Goal: Information Seeking & Learning: Learn about a topic

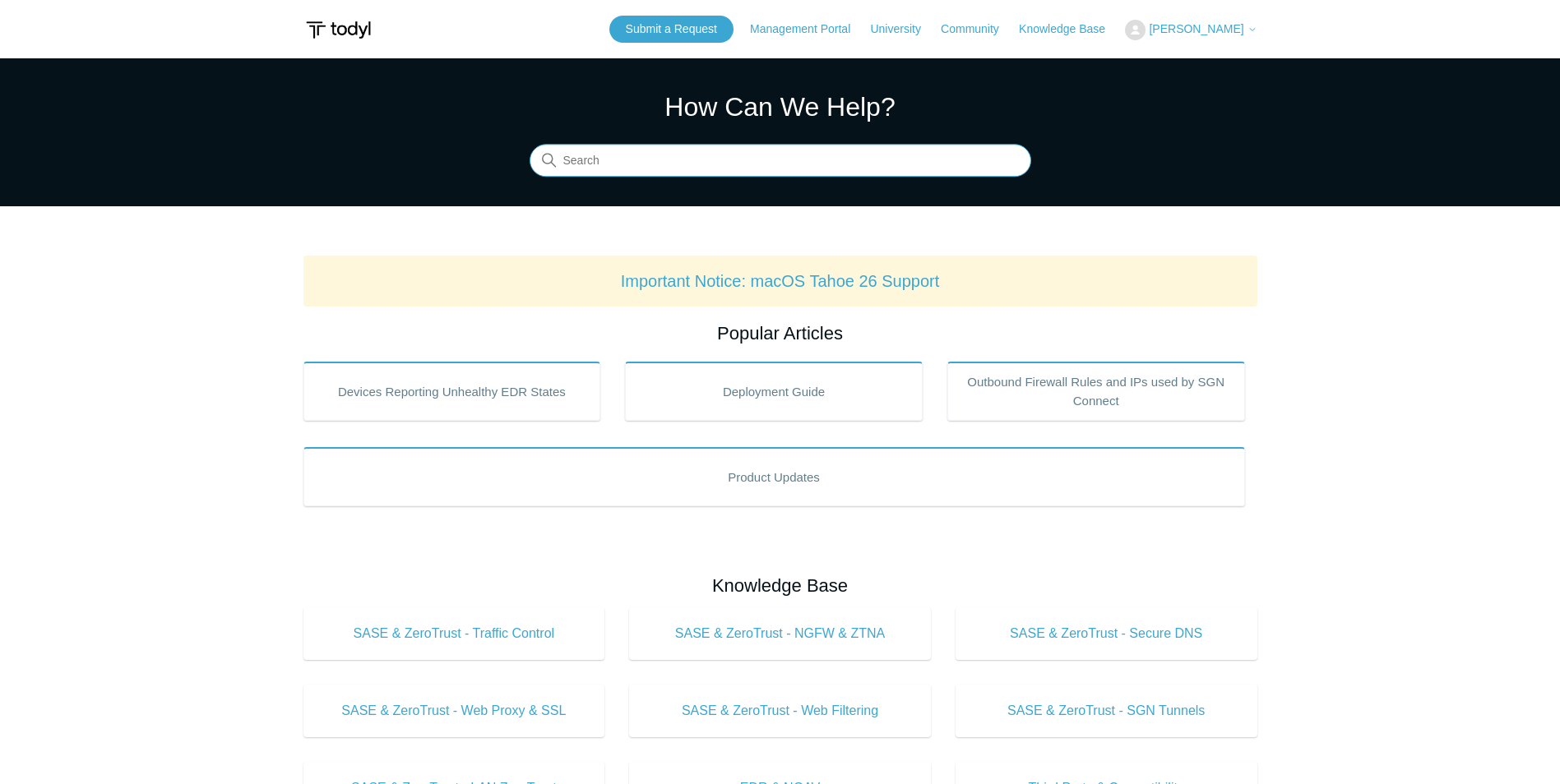
click at [681, 154] on input "Search" at bounding box center [780, 161] width 502 height 33
type input "sase mac"
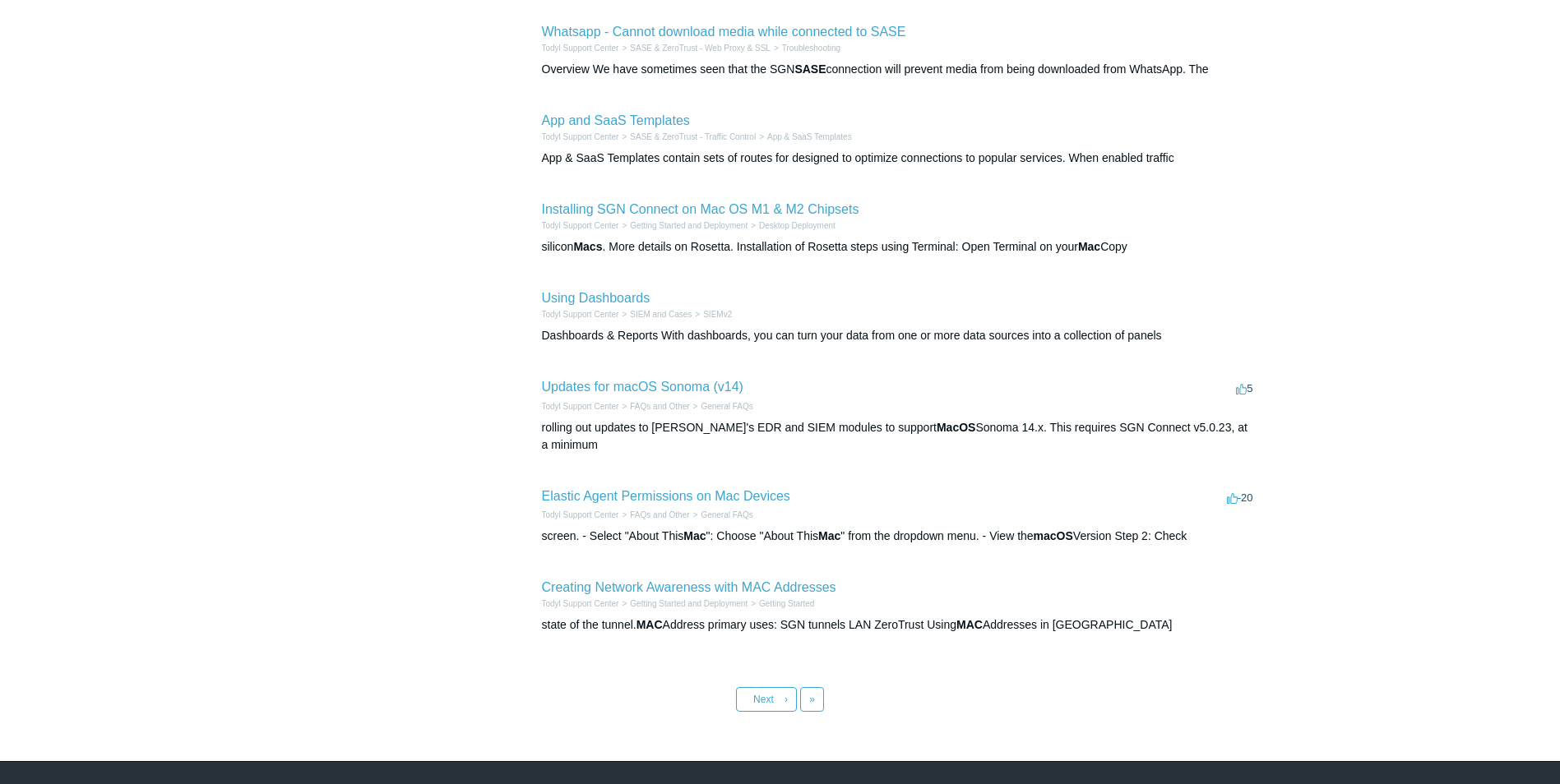
scroll to position [467, 0]
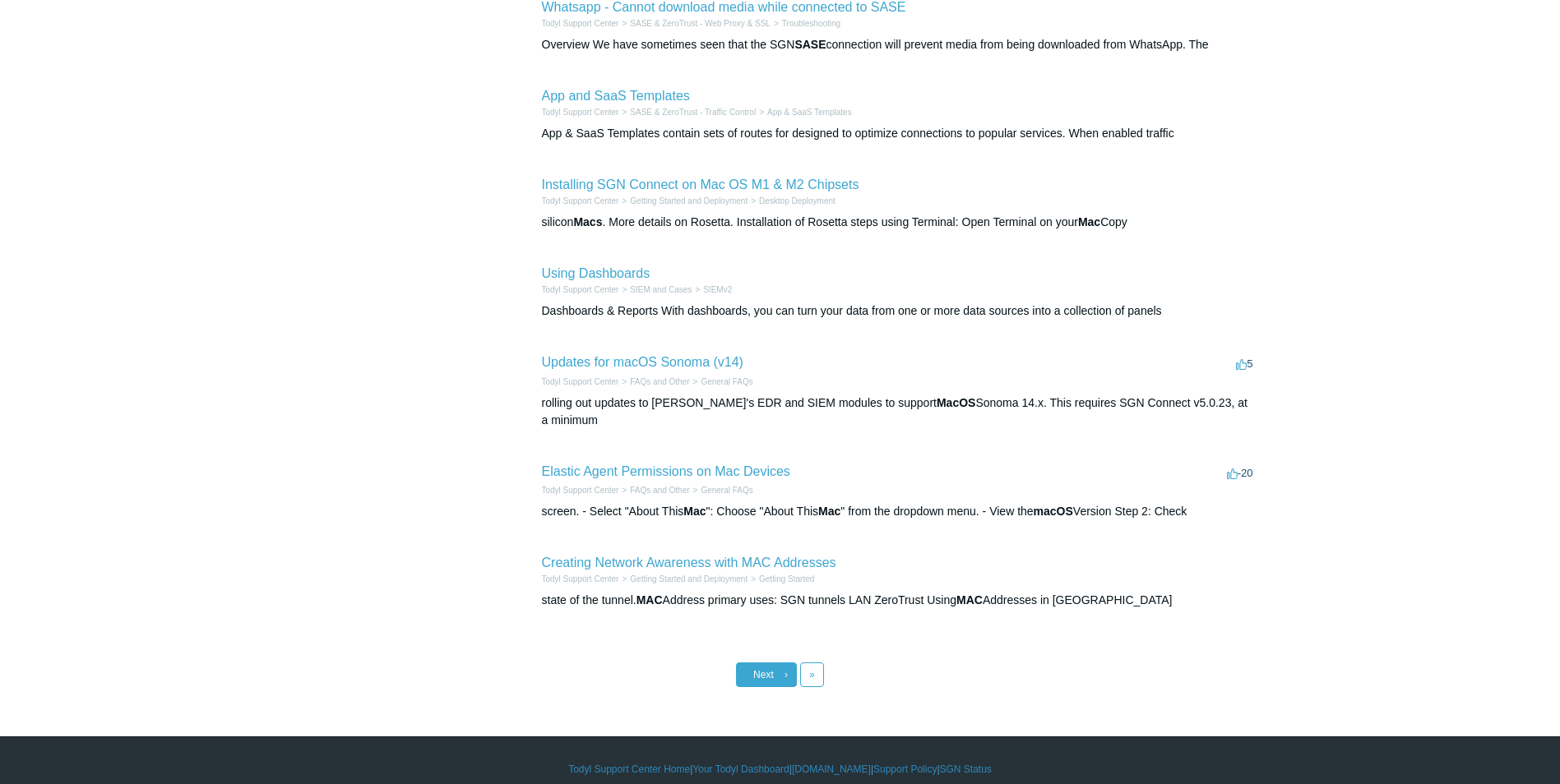
click at [755, 669] on span "Next" at bounding box center [763, 675] width 21 height 12
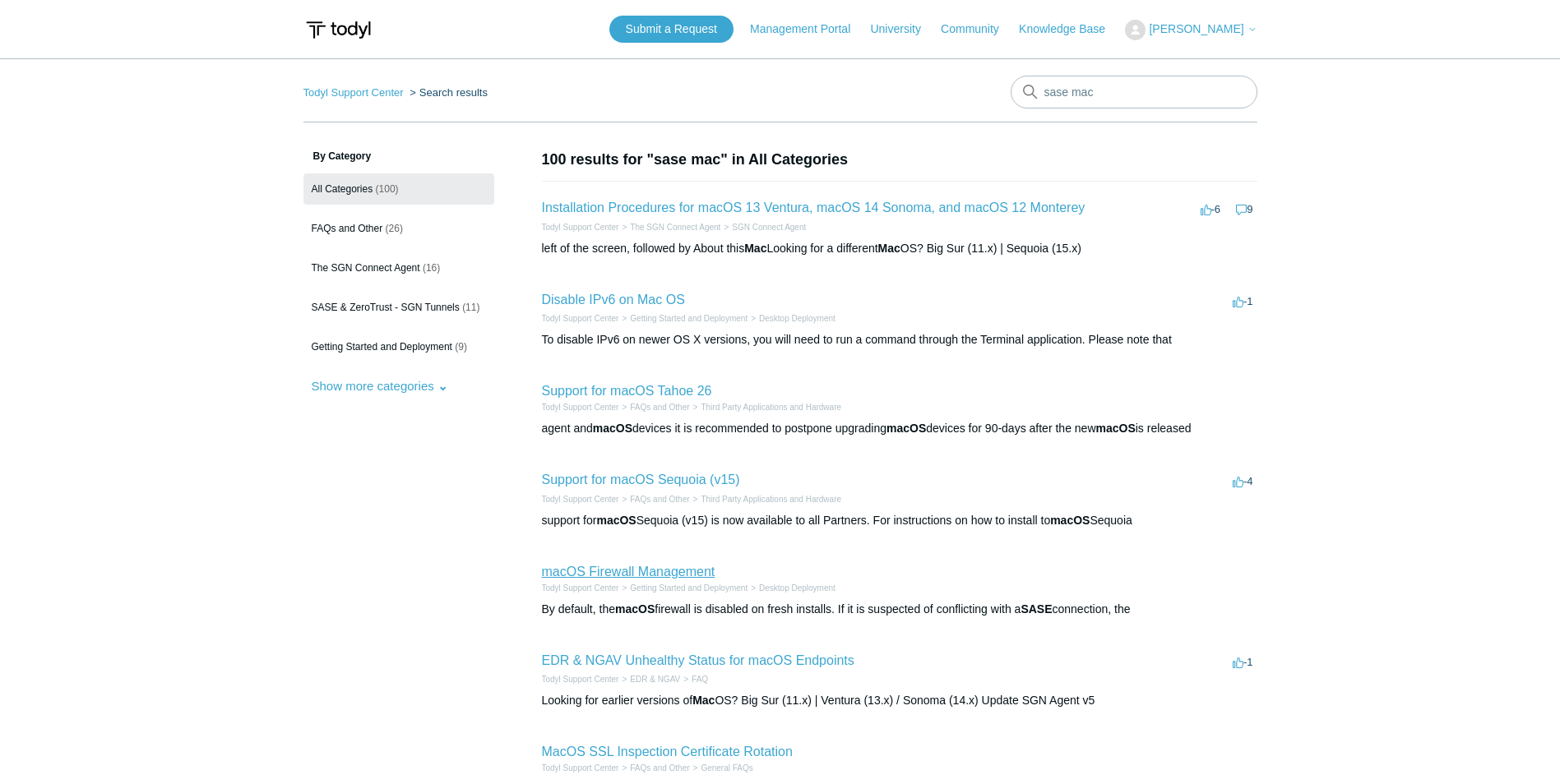
click at [611, 575] on link "macOS Firewall Management" at bounding box center [628, 572] width 174 height 14
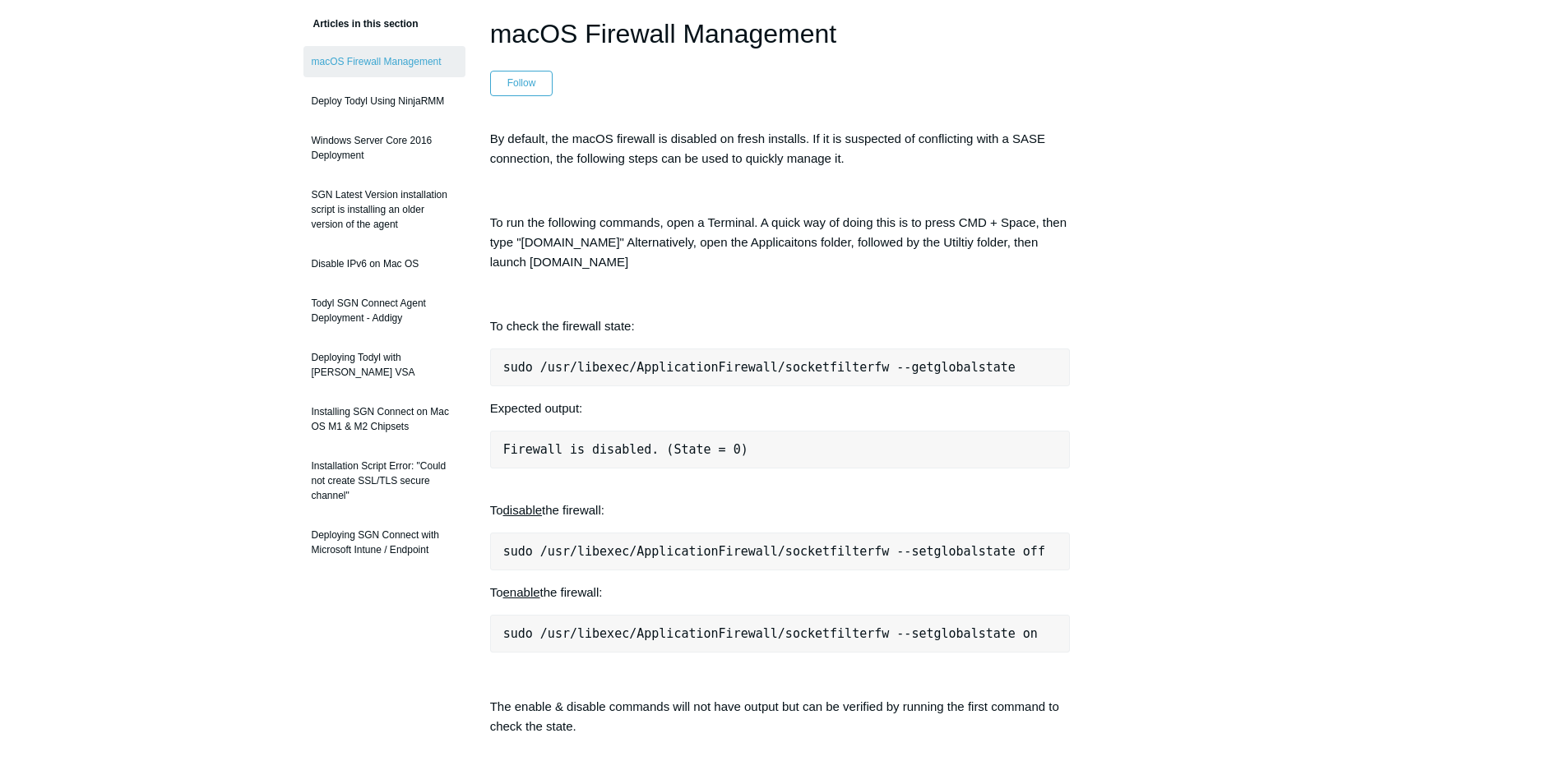
scroll to position [164, 0]
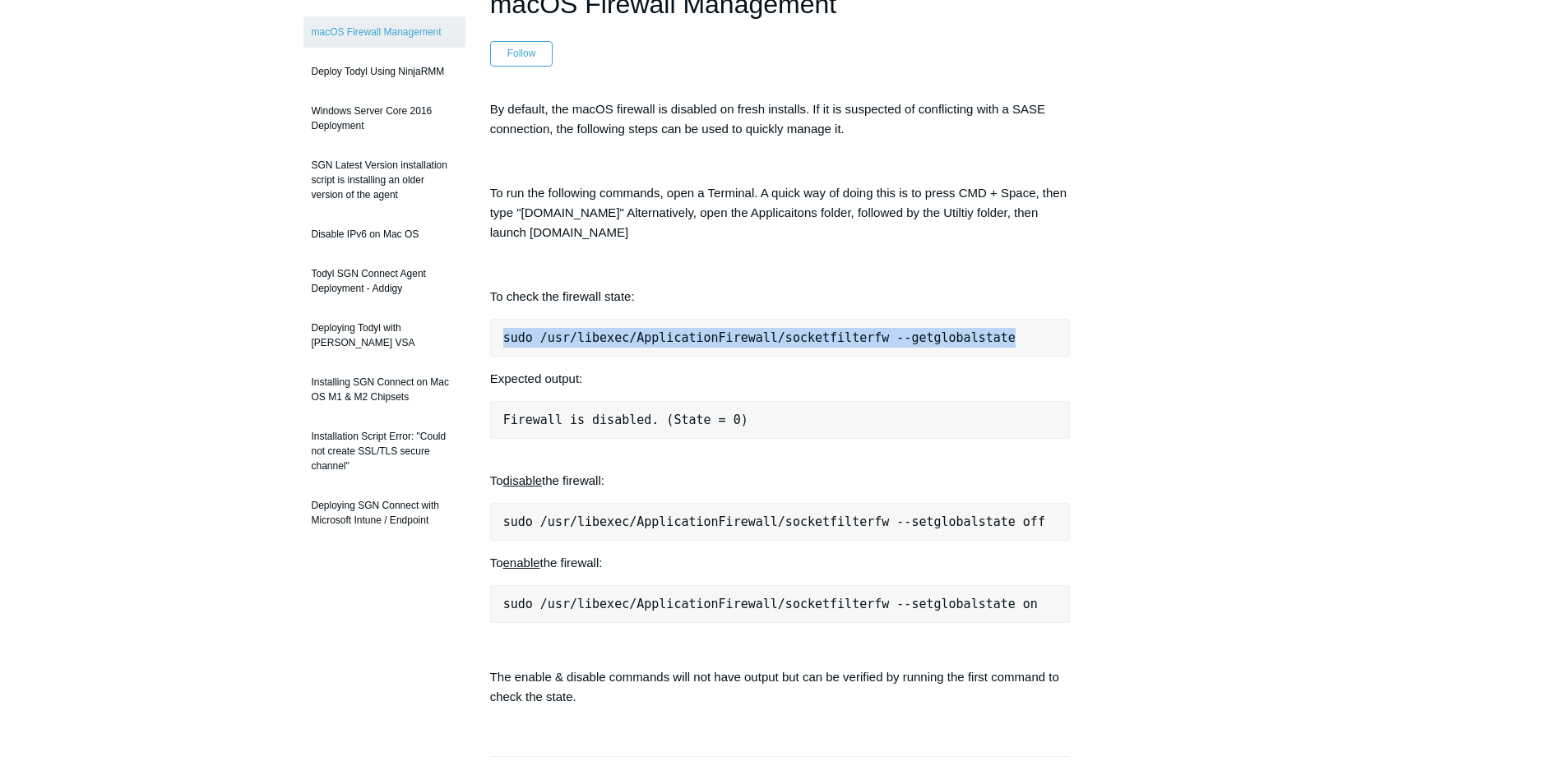
drag, startPoint x: 987, startPoint y: 333, endPoint x: 502, endPoint y: 342, distance: 485.1
click at [502, 342] on pre "sudo /usr/libexec/ApplicationFirewall/socketfilterfw --getglobalstate" at bounding box center [780, 337] width 580 height 38
copy pre "sudo /usr/libexec/ApplicationFirewall/socketfilterfw --getglobalstate"
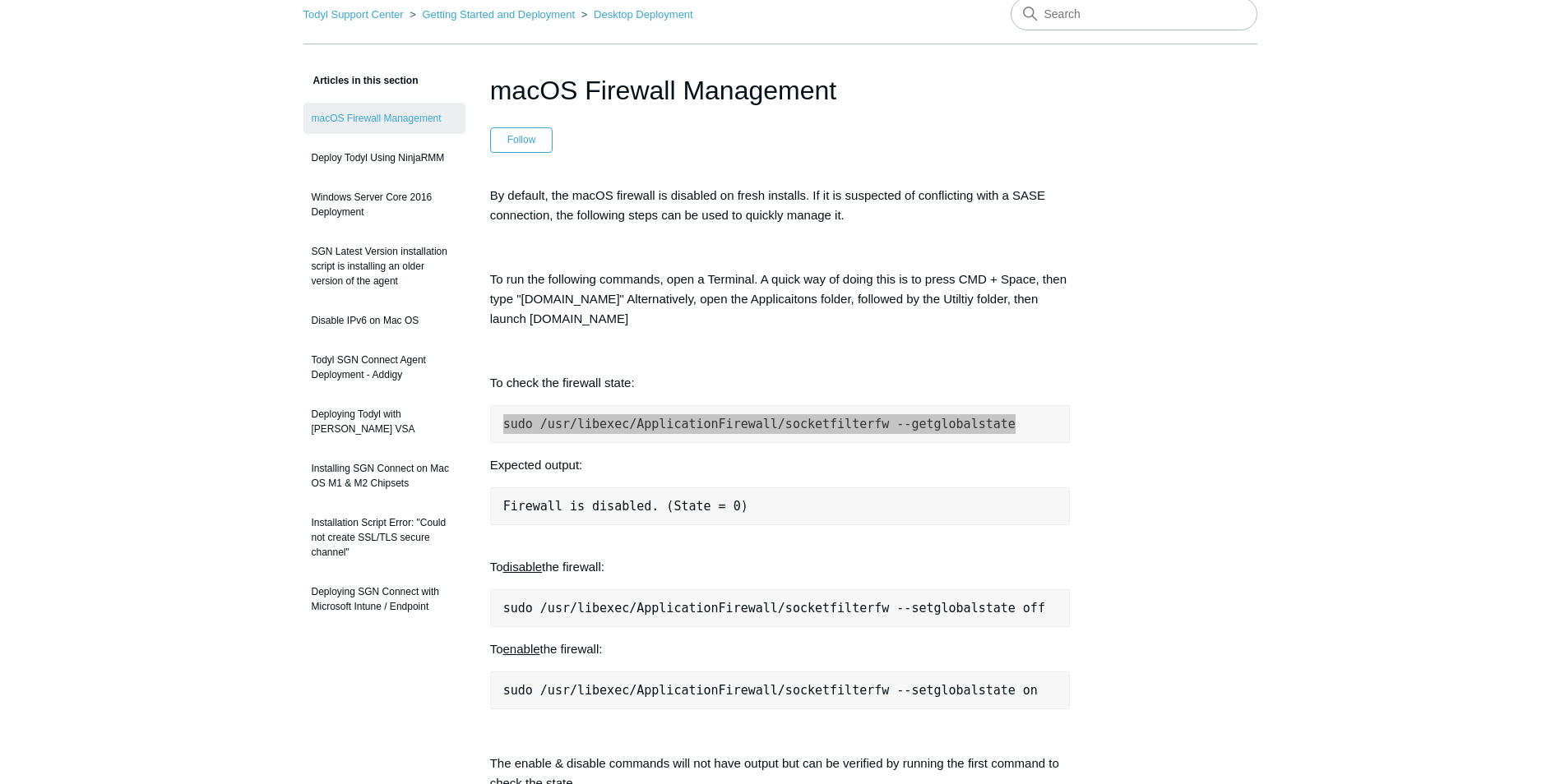
scroll to position [0, 0]
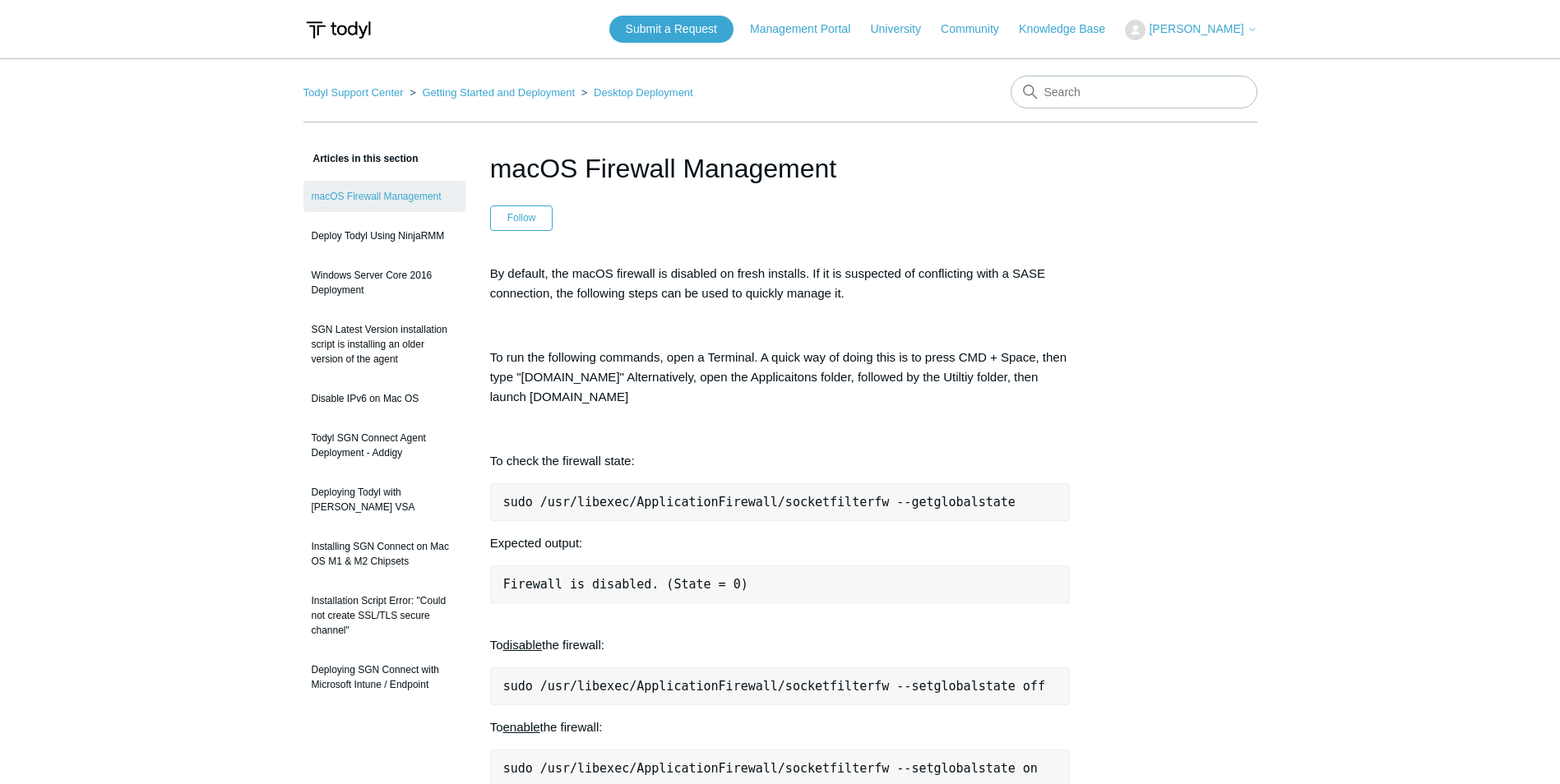
click at [1298, 360] on main "Todyl Support Center Getting Started and Deployment Desktop Deployment Articles…" at bounding box center [780, 755] width 1560 height 1392
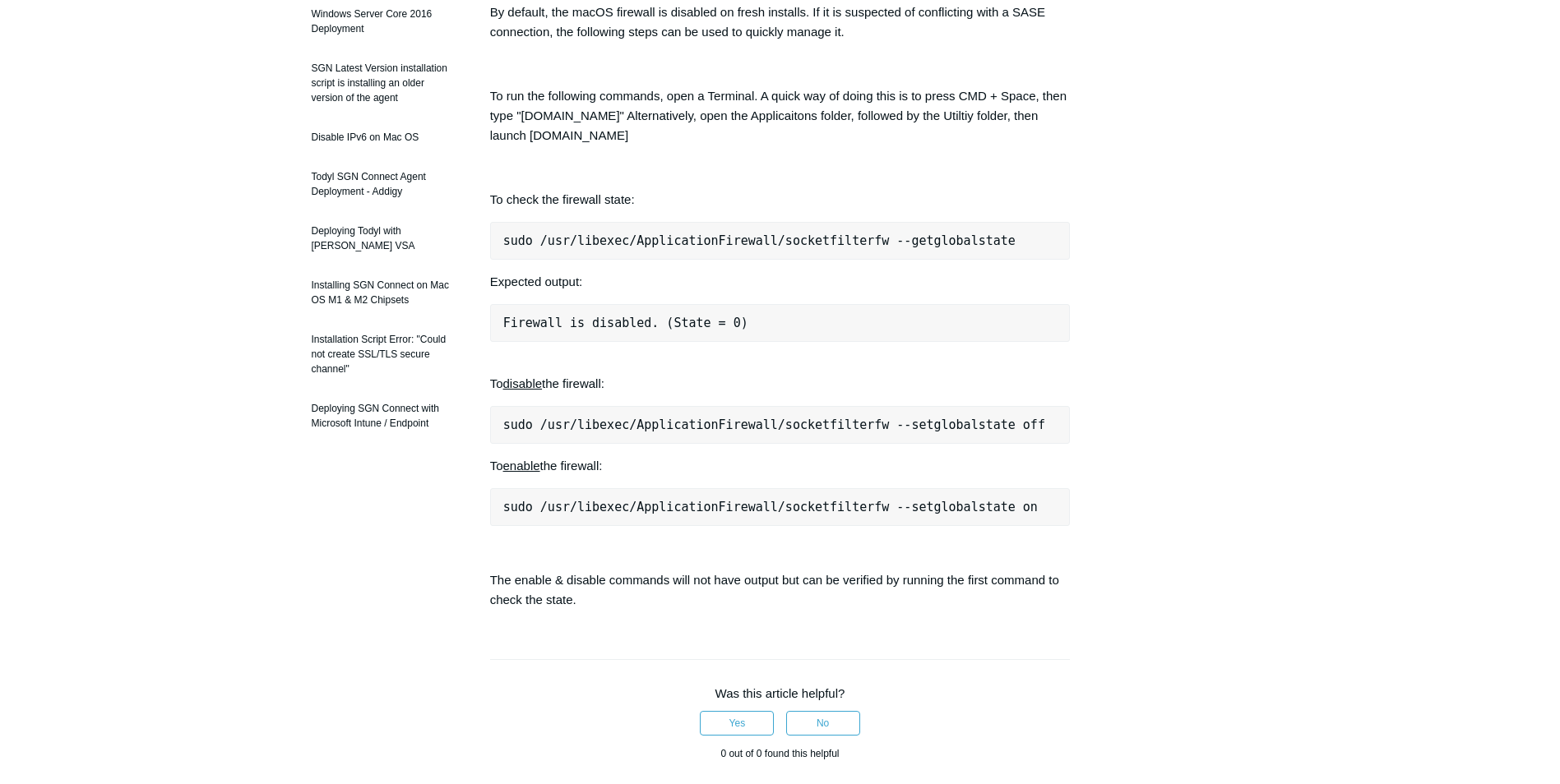
scroll to position [82, 0]
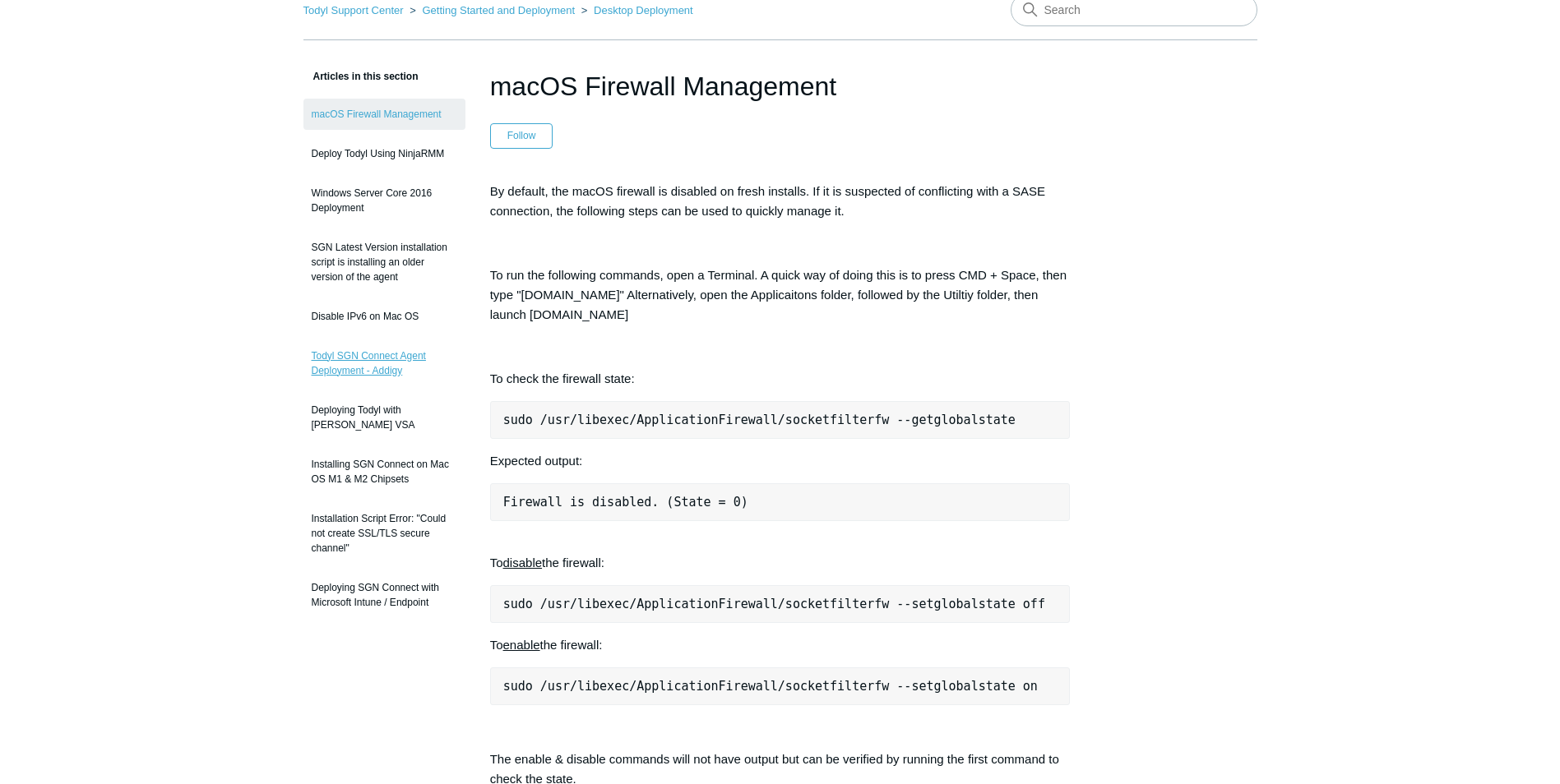
click at [412, 368] on link "Todyl SGN Connect Agent Deployment - Addigy" at bounding box center [384, 363] width 162 height 46
